Goal: Transaction & Acquisition: Purchase product/service

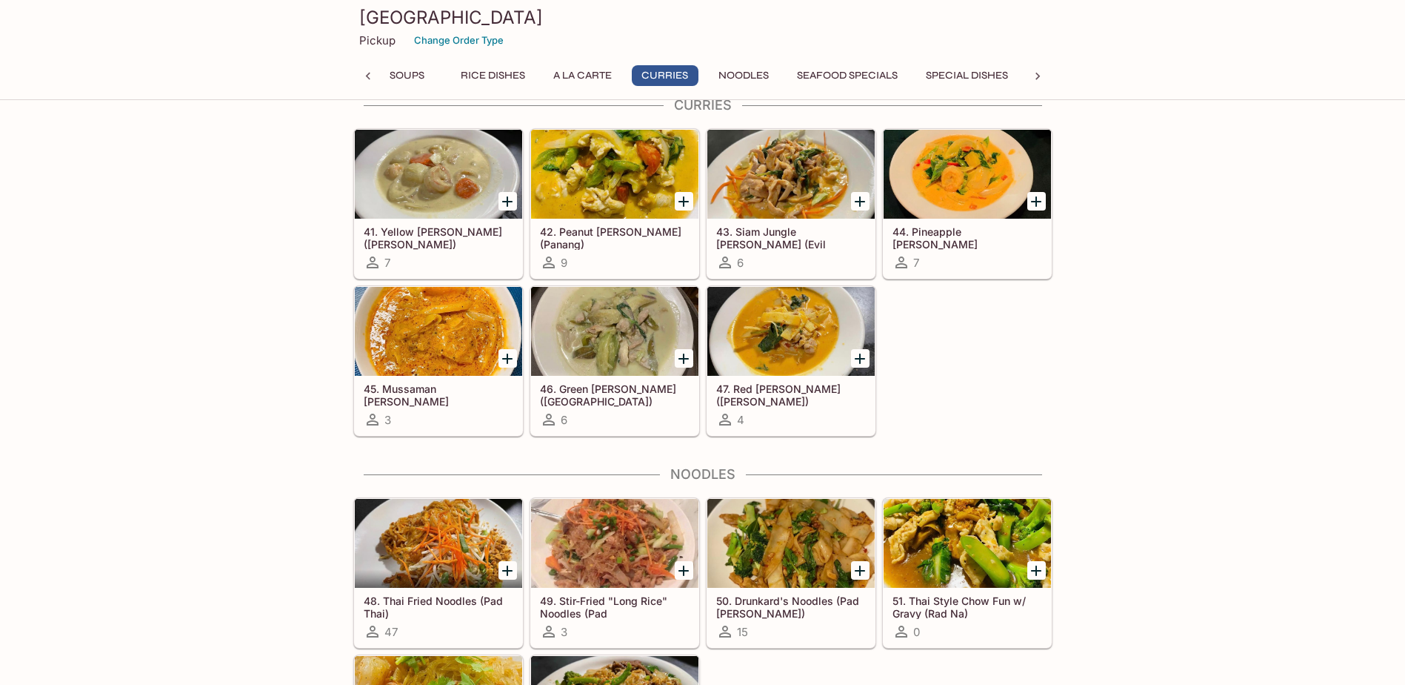
scroll to position [2445, 0]
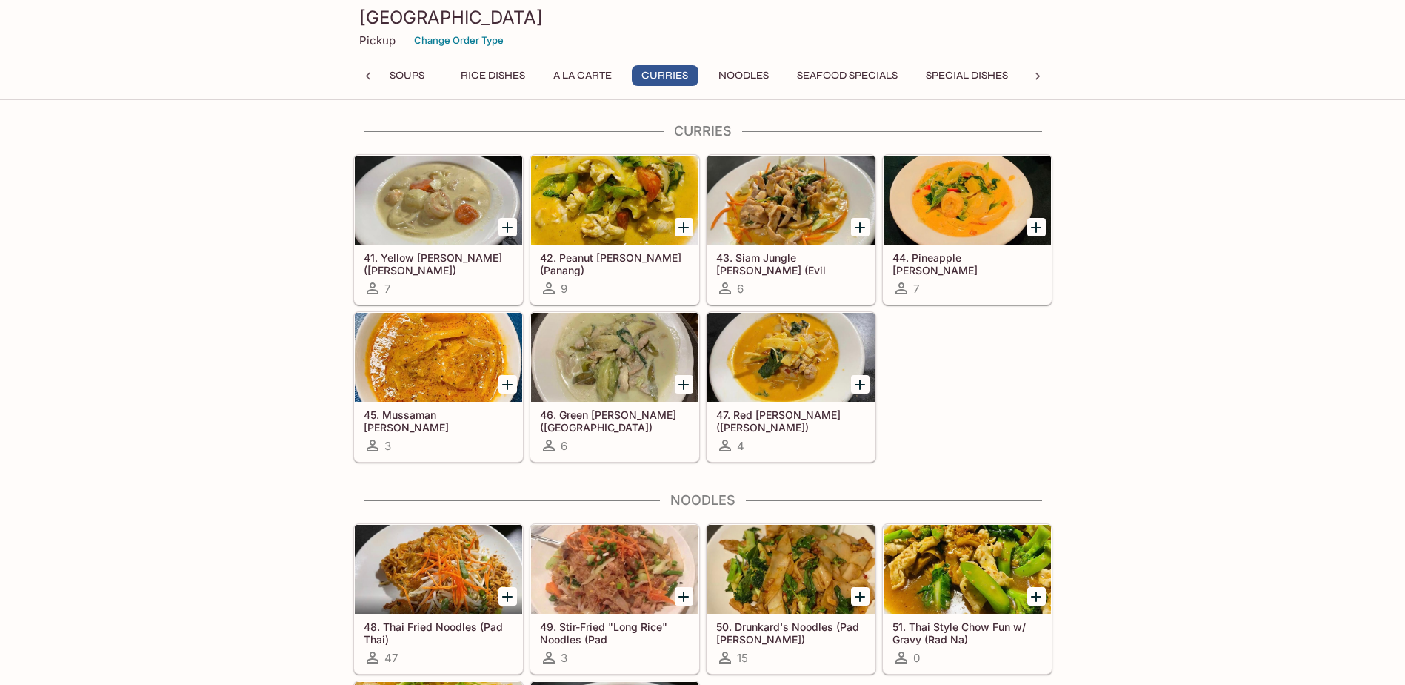
click at [642, 275] on div "42. Peanut [PERSON_NAME] (Panang) 9" at bounding box center [614, 273] width 167 height 59
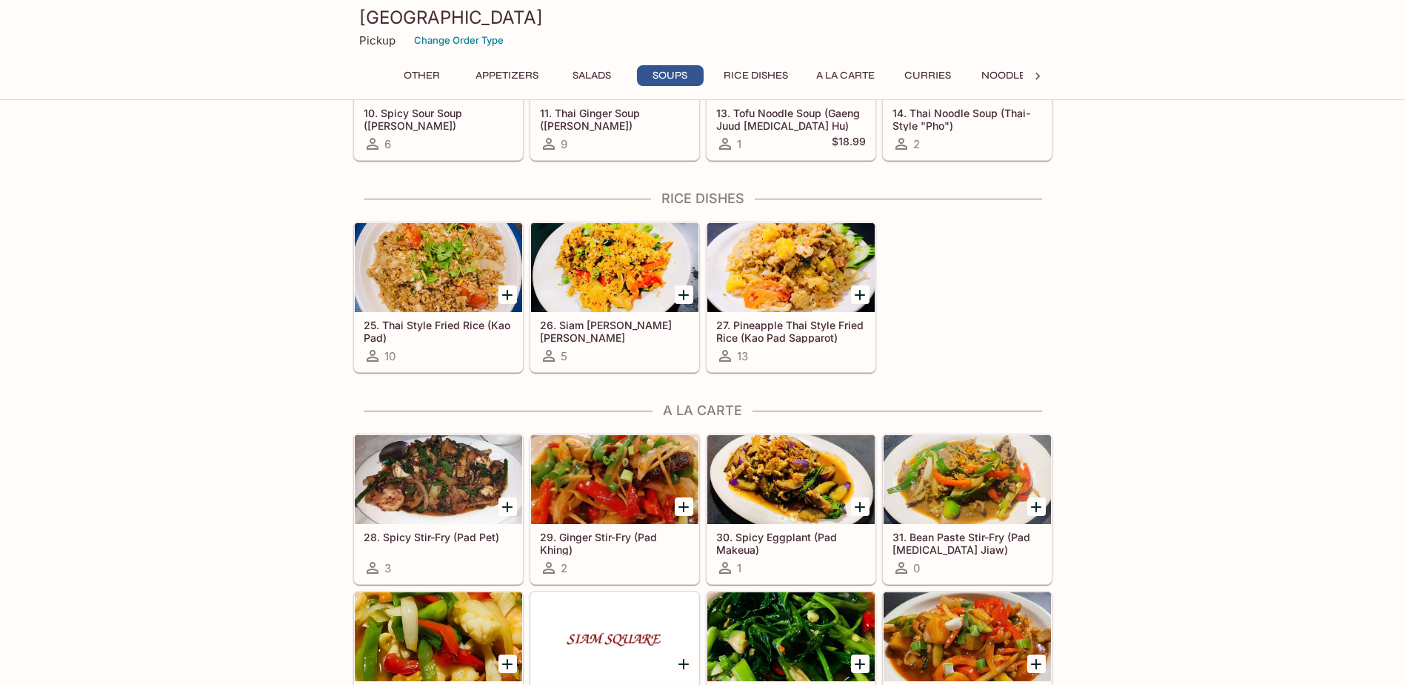
scroll to position [1495, 0]
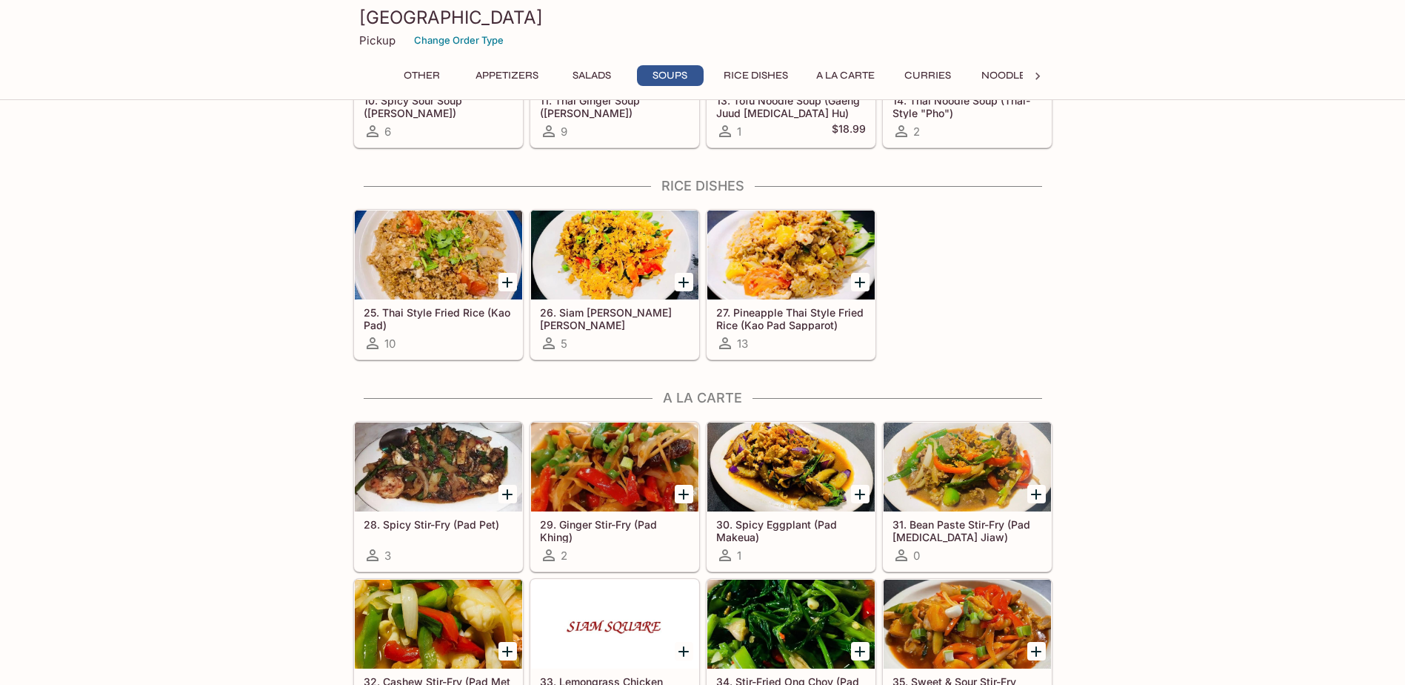
click at [835, 324] on h5 "27. Pineapple Thai Style Fried Rice (Kao Pad Sapparot)" at bounding box center [791, 318] width 150 height 24
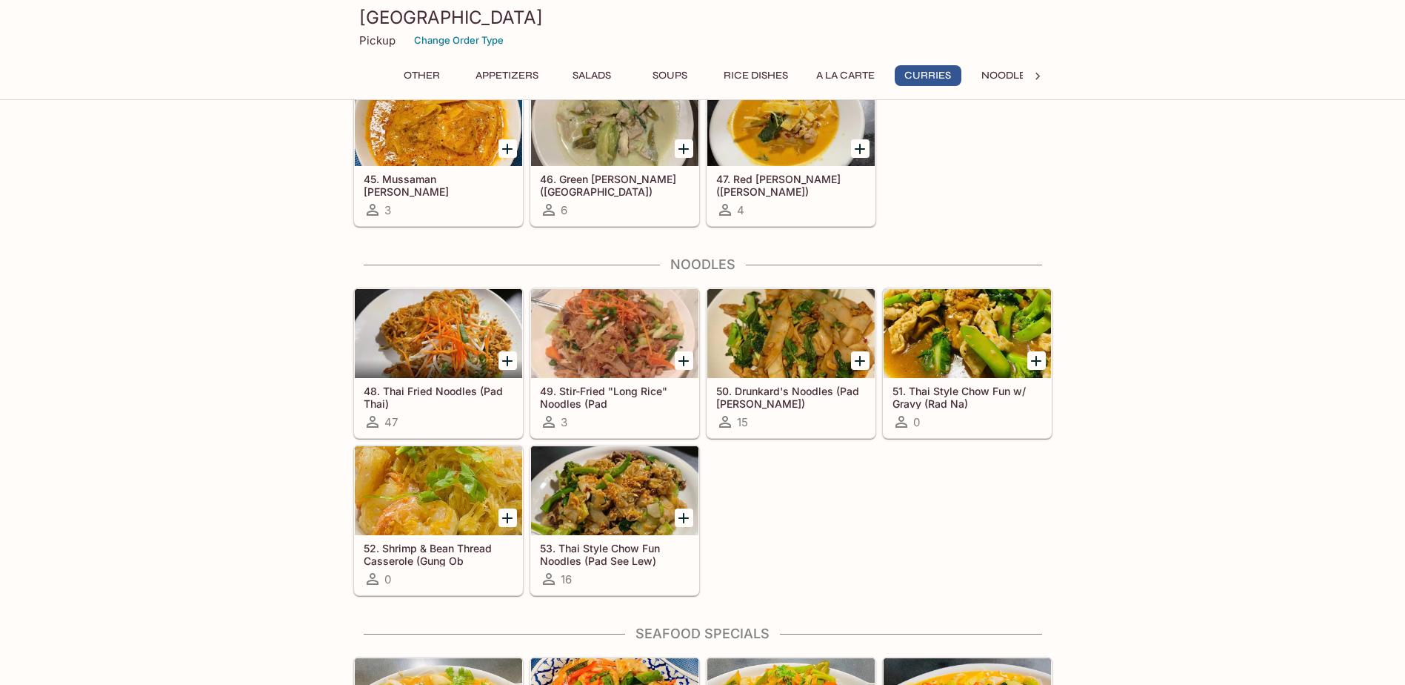
click at [793, 415] on div "15" at bounding box center [791, 422] width 150 height 18
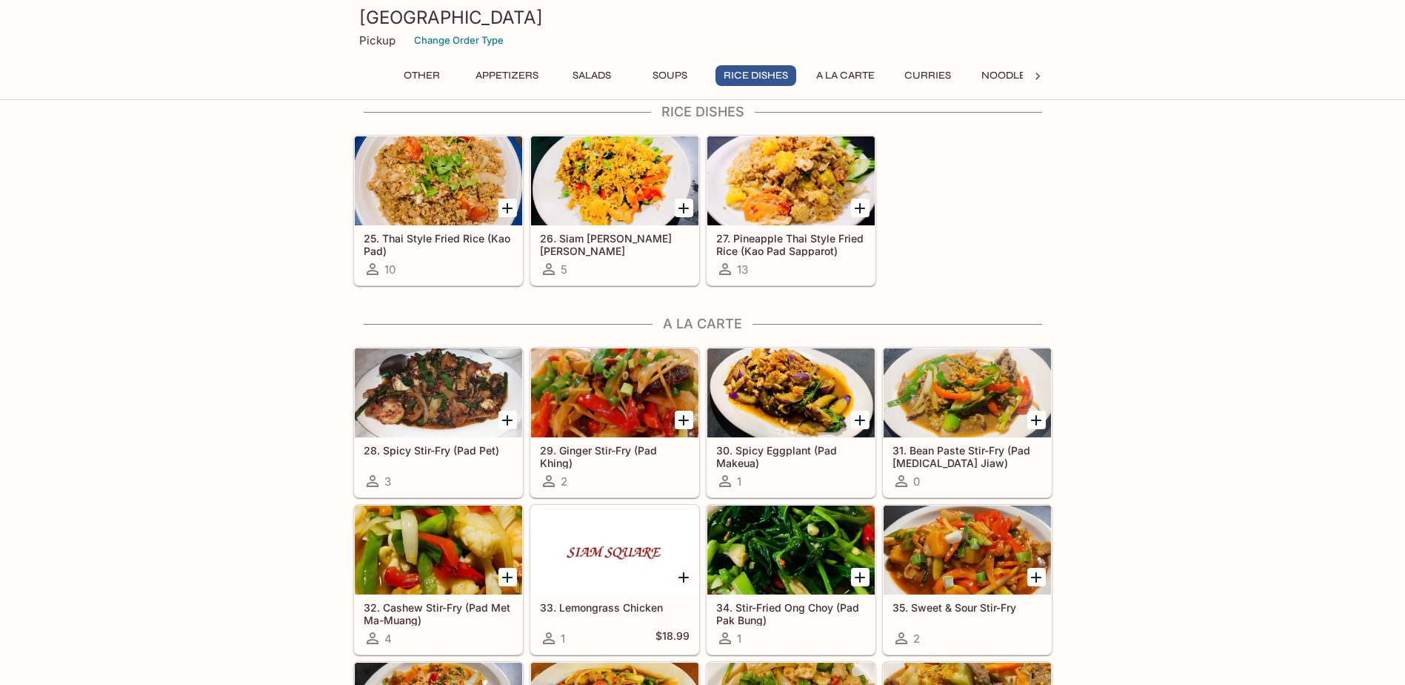
scroll to position [1495, 0]
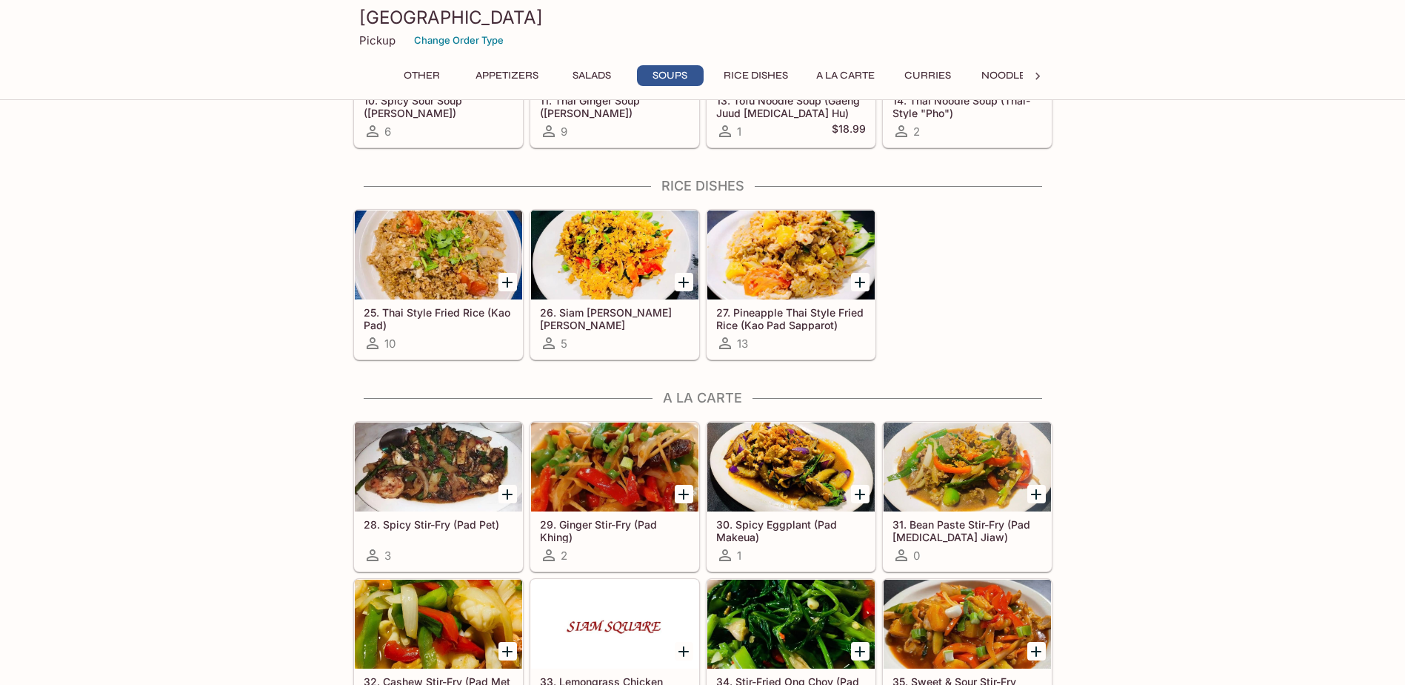
click at [826, 318] on h5 "27. Pineapple Thai Style Fried Rice (Kao Pad Sapparot)" at bounding box center [791, 318] width 150 height 24
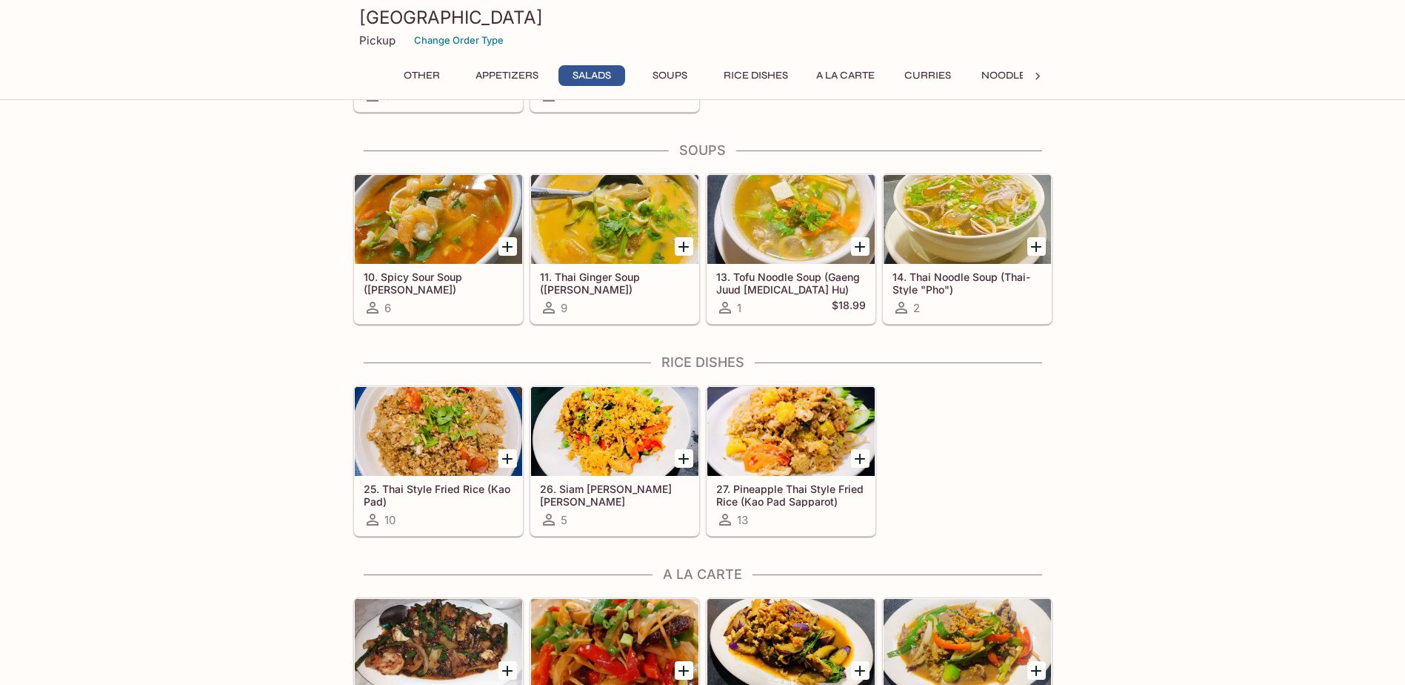
scroll to position [1421, 0]
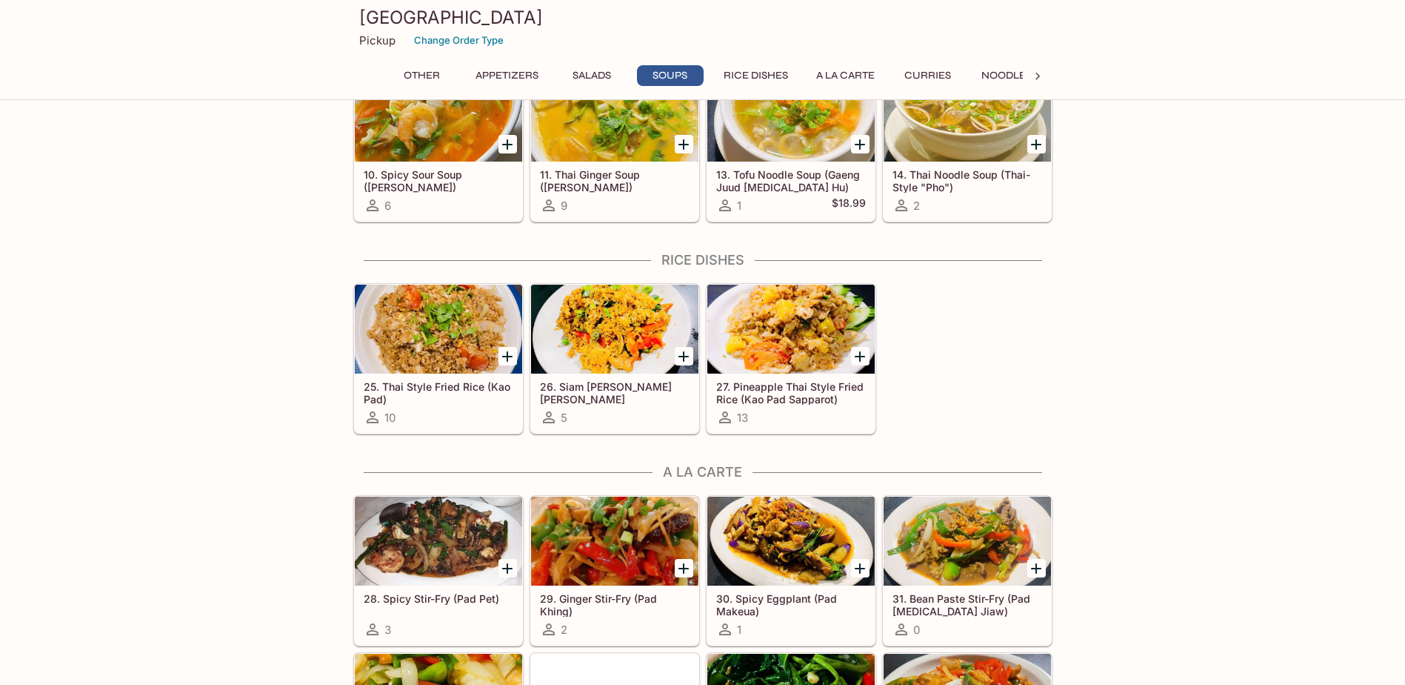
click at [772, 321] on div at bounding box center [791, 328] width 167 height 89
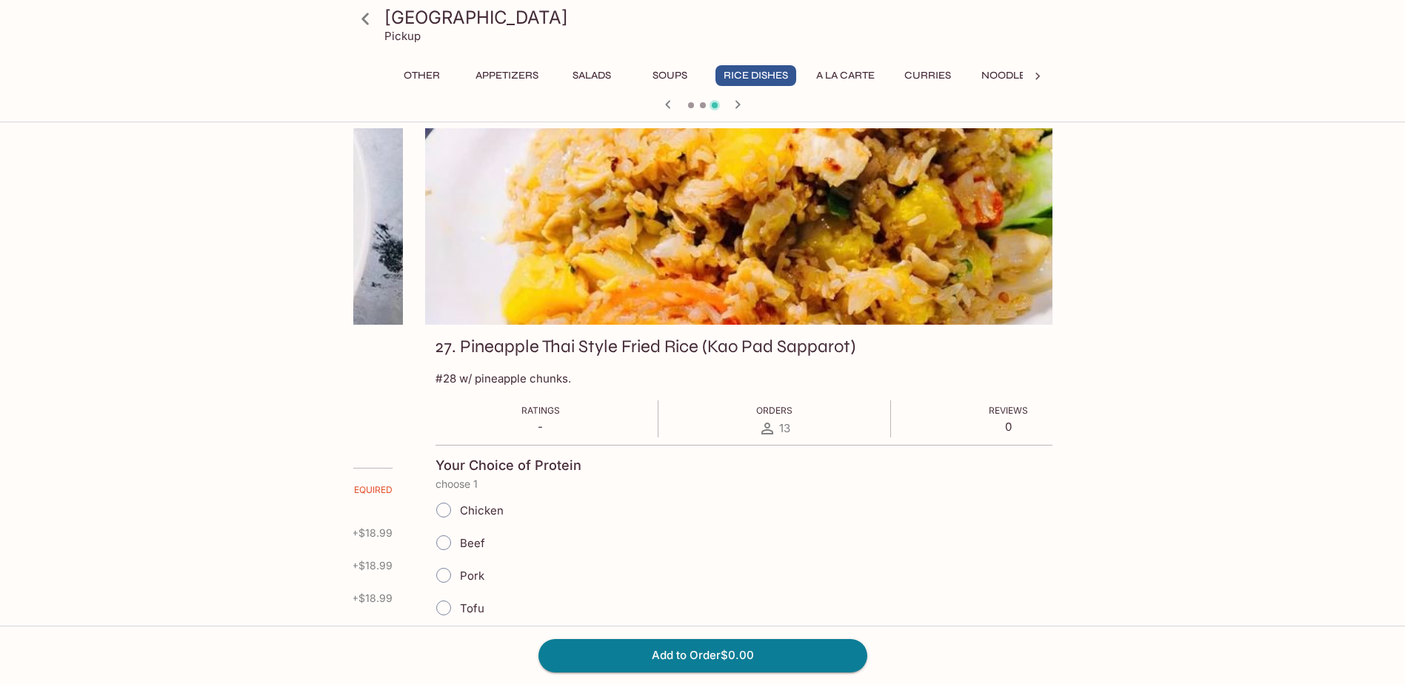
click at [436, 353] on h3 "27. Pineapple Thai Style Fried Rice (Kao Pad Sapparot)" at bounding box center [646, 346] width 420 height 23
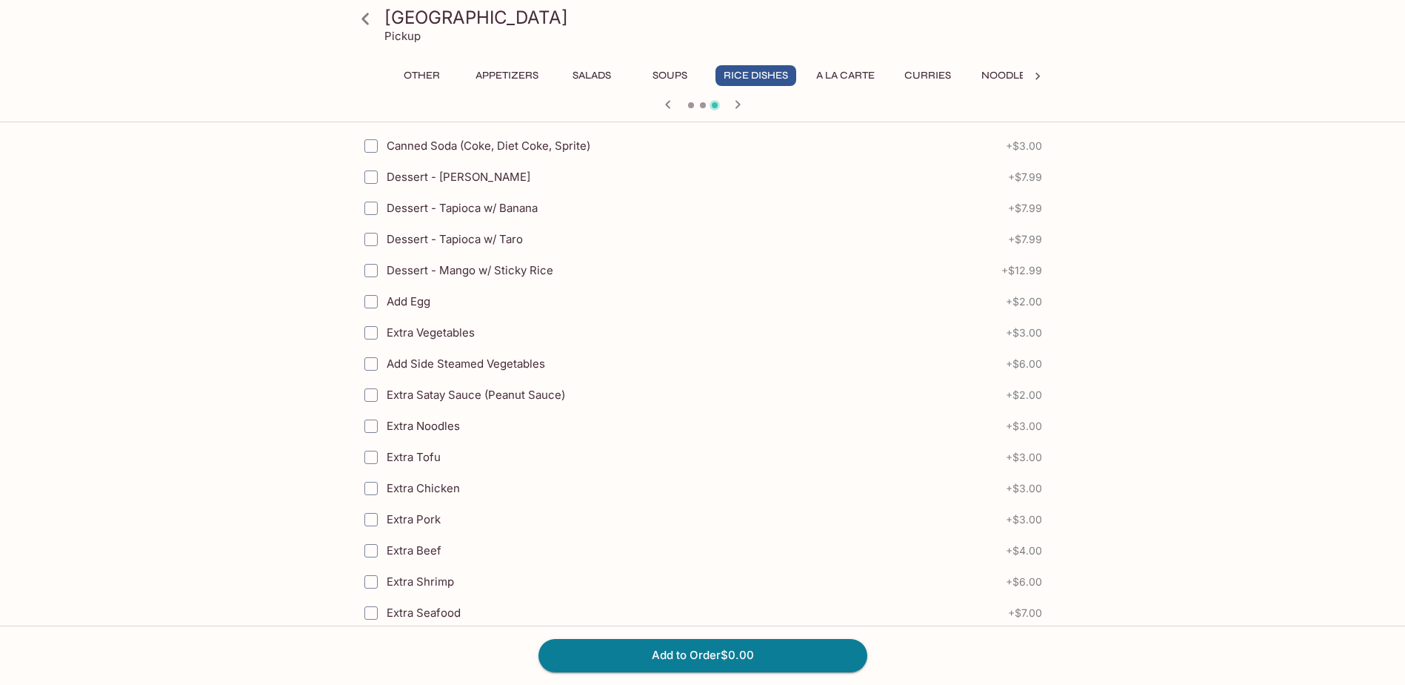
scroll to position [1073, 0]
